Goal: Task Accomplishment & Management: Complete application form

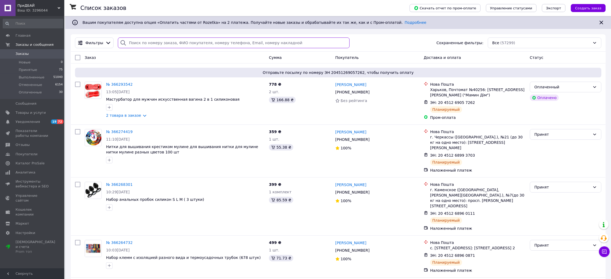
click at [157, 42] on input "search" at bounding box center [233, 42] width 231 height 11
paste input "359809164"
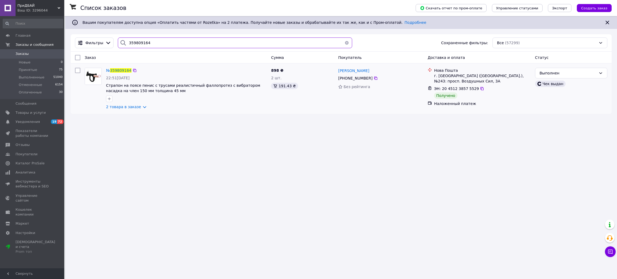
type input "359809164"
click at [157, 44] on input "359809164" at bounding box center [235, 42] width 234 height 11
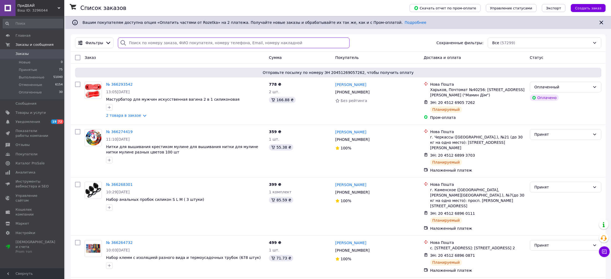
paste input "№359809164"
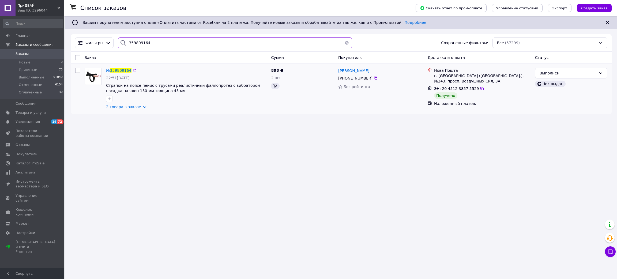
type input "359809164"
click at [139, 41] on input "359809164" at bounding box center [235, 42] width 234 height 11
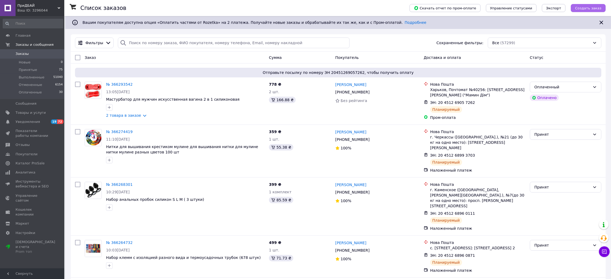
click at [581, 6] on span "Создать заказ" at bounding box center [588, 8] width 26 height 4
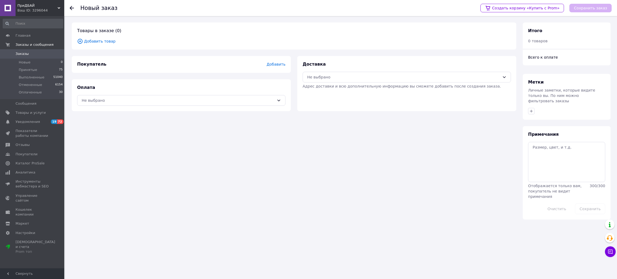
click at [97, 41] on span "Добавить товар" at bounding box center [294, 41] width 434 height 6
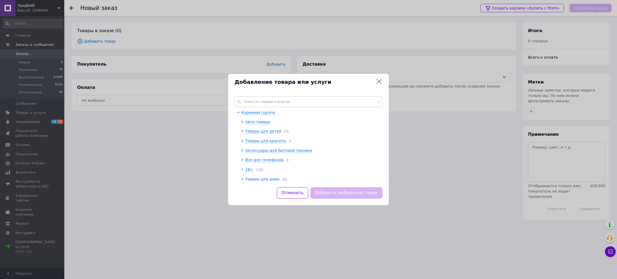
click at [269, 95] on div "Корневая группа Авто-товары Товары для детей 53 Товары для красоты 3 Аксессуары…" at bounding box center [308, 138] width 161 height 97
click at [268, 104] on input "text" at bounding box center [309, 101] width 148 height 11
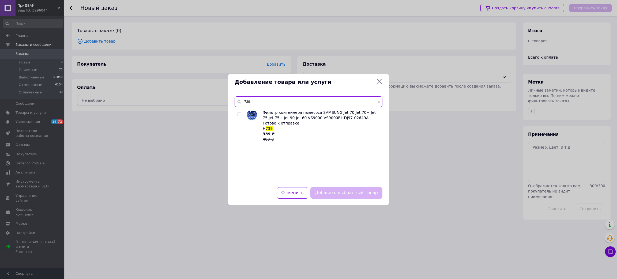
type input "739"
click at [239, 115] on input "checkbox" at bounding box center [238, 114] width 3 height 3
checkbox input "true"
click at [340, 194] on button "Добавить выбранный товар" at bounding box center [346, 193] width 72 height 12
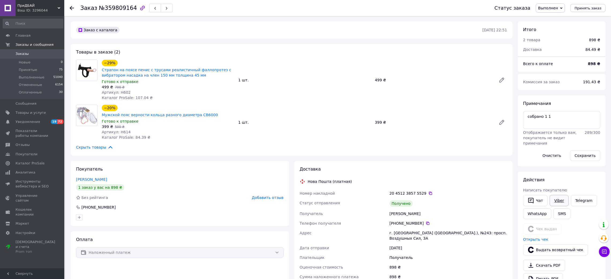
click at [560, 199] on link "Viber" at bounding box center [558, 200] width 19 height 11
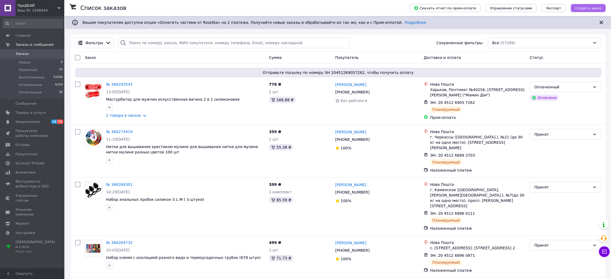
drag, startPoint x: 595, startPoint y: 7, endPoint x: 558, endPoint y: 167, distance: 163.3
click at [594, 7] on span "Создать заказ" at bounding box center [588, 8] width 26 height 4
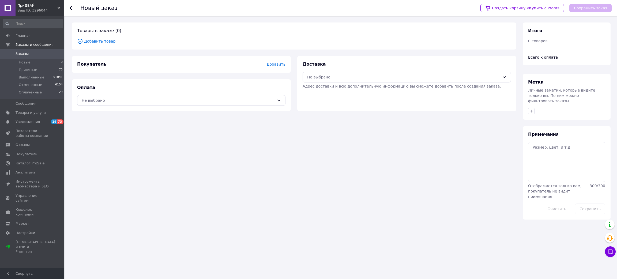
click at [86, 42] on span "Добавить товар" at bounding box center [294, 41] width 434 height 6
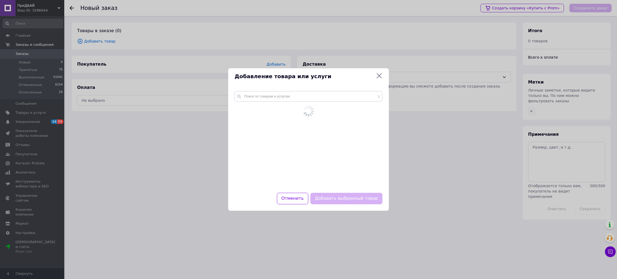
click at [294, 104] on div at bounding box center [309, 133] width 148 height 84
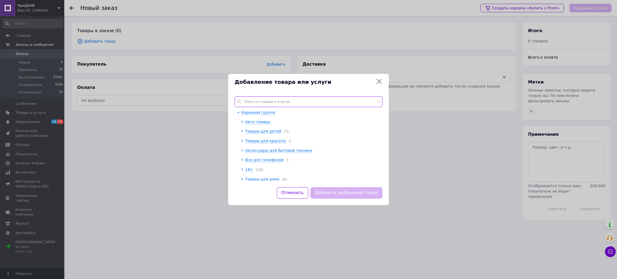
click at [294, 104] on input "text" at bounding box center [309, 101] width 148 height 11
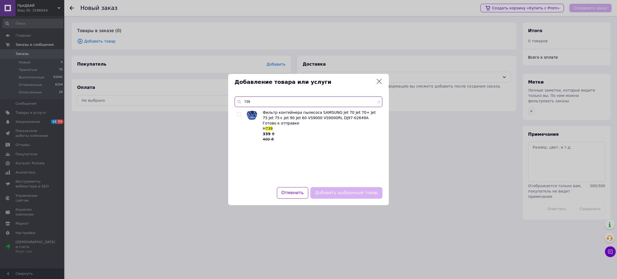
type input "739"
click at [240, 113] on input "checkbox" at bounding box center [238, 114] width 3 height 3
checkbox input "true"
drag, startPoint x: 335, startPoint y: 190, endPoint x: 189, endPoint y: 98, distance: 172.0
click at [334, 190] on button "Добавить выбранный товар" at bounding box center [346, 193] width 72 height 12
